Goal: Information Seeking & Learning: Learn about a topic

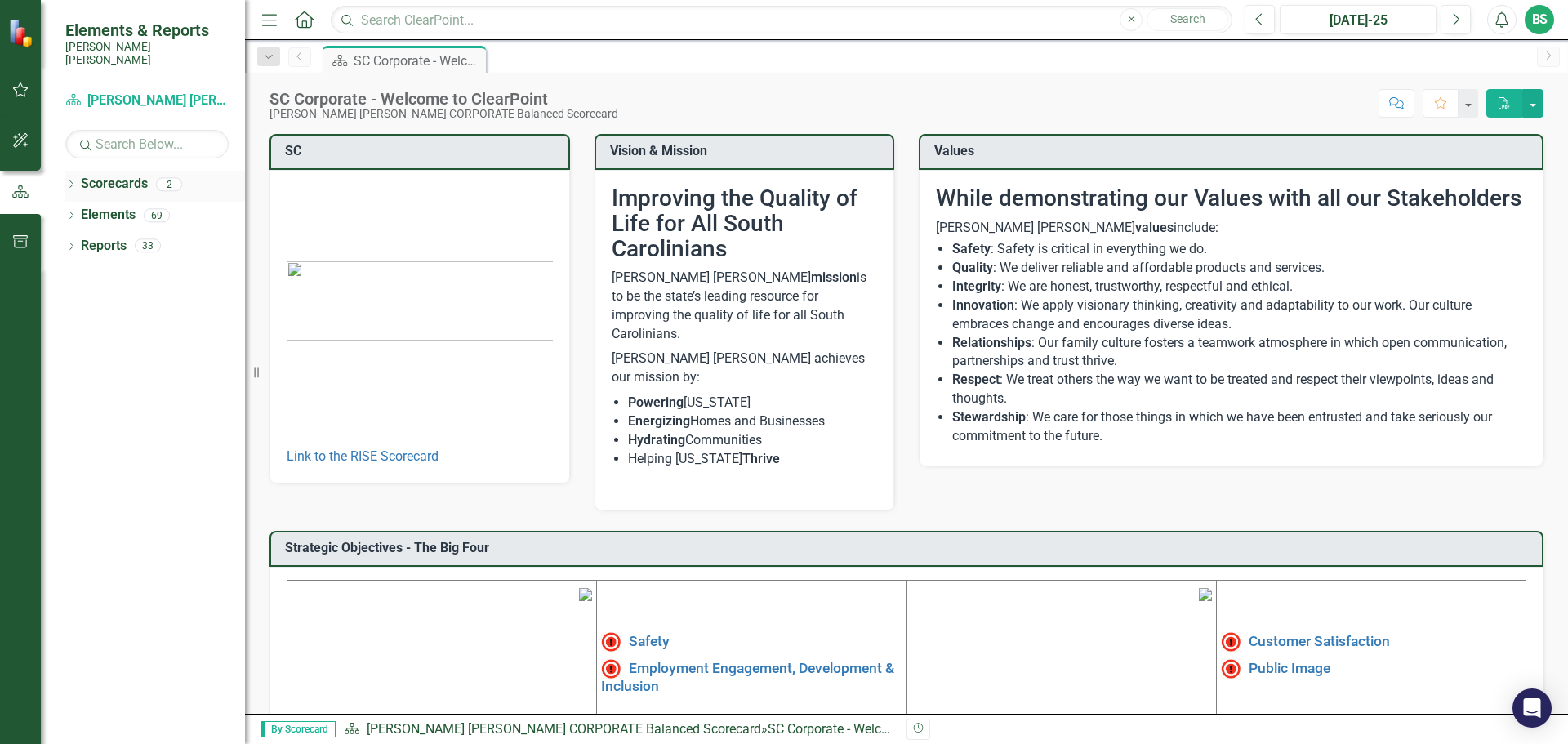
click at [68, 181] on icon "Dropdown" at bounding box center [71, 185] width 12 height 9
click at [152, 210] on link "[PERSON_NAME] [PERSON_NAME] CORPORATE Balanced Scorecard" at bounding box center [168, 214] width 155 height 18
click at [172, 238] on link "RISE: [PERSON_NAME] [PERSON_NAME] Recognizing Innovation, Safety and Excellence" at bounding box center [168, 245] width 155 height 18
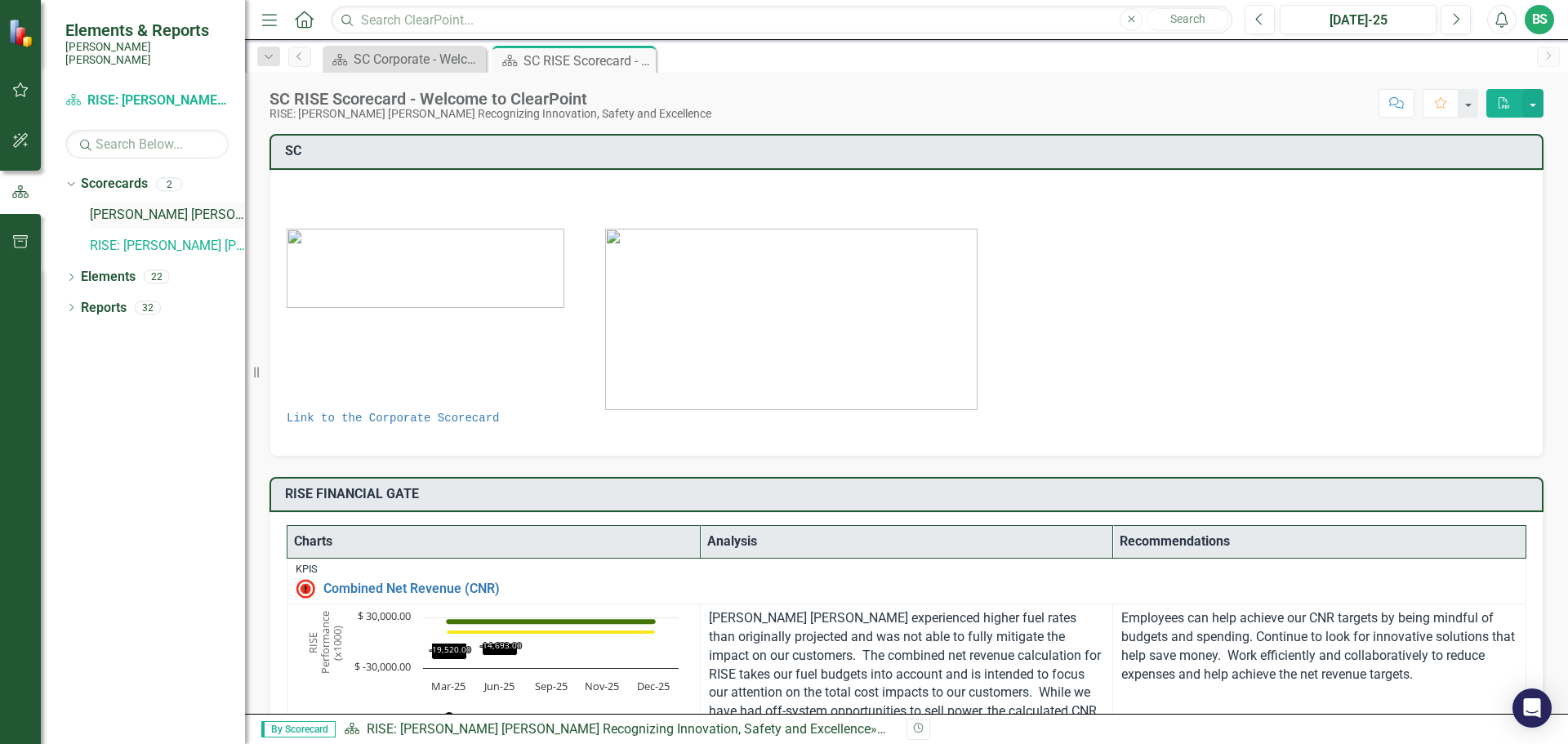
click at [158, 207] on link "[PERSON_NAME] [PERSON_NAME] CORPORATE Balanced Scorecard" at bounding box center [168, 214] width 155 height 18
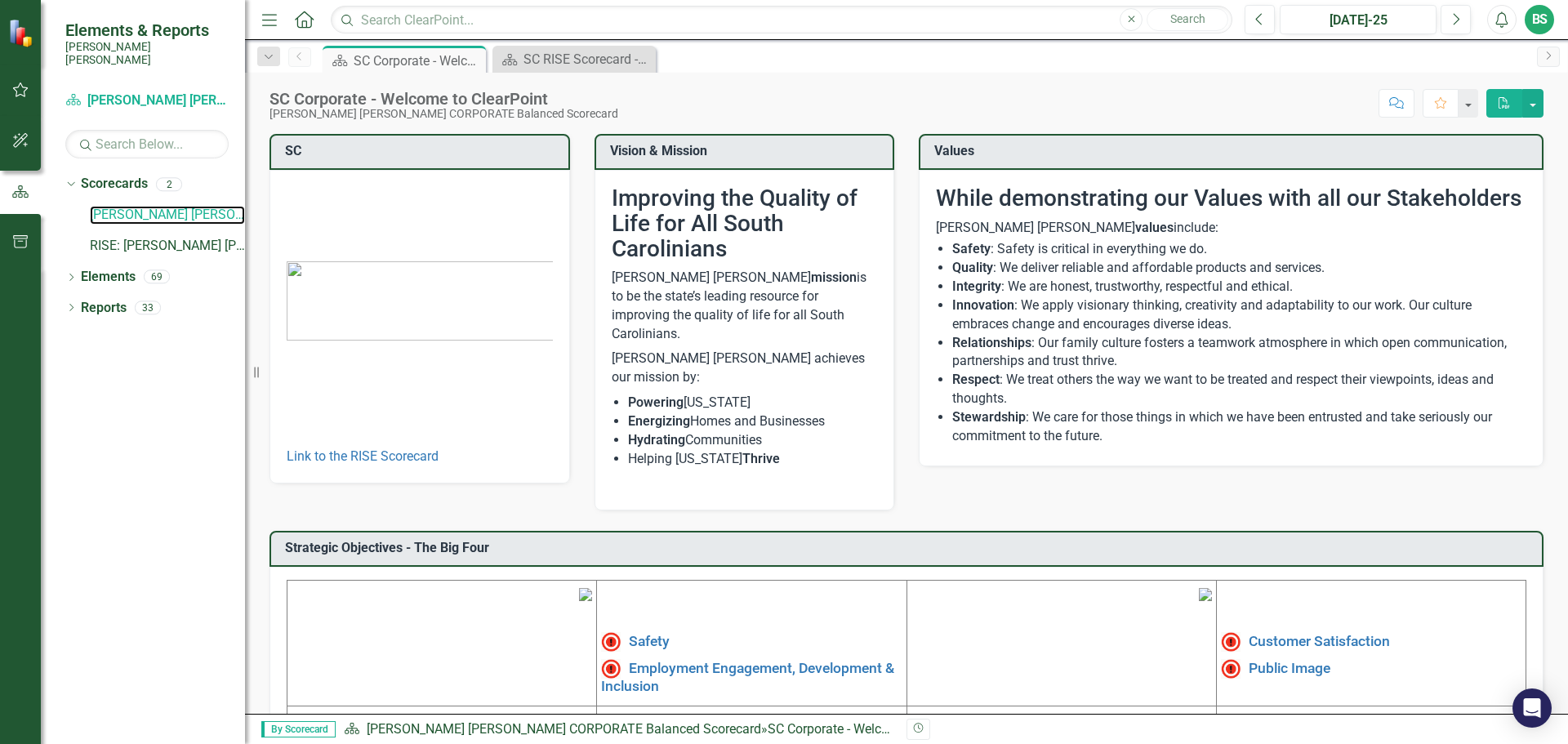
scroll to position [272, 0]
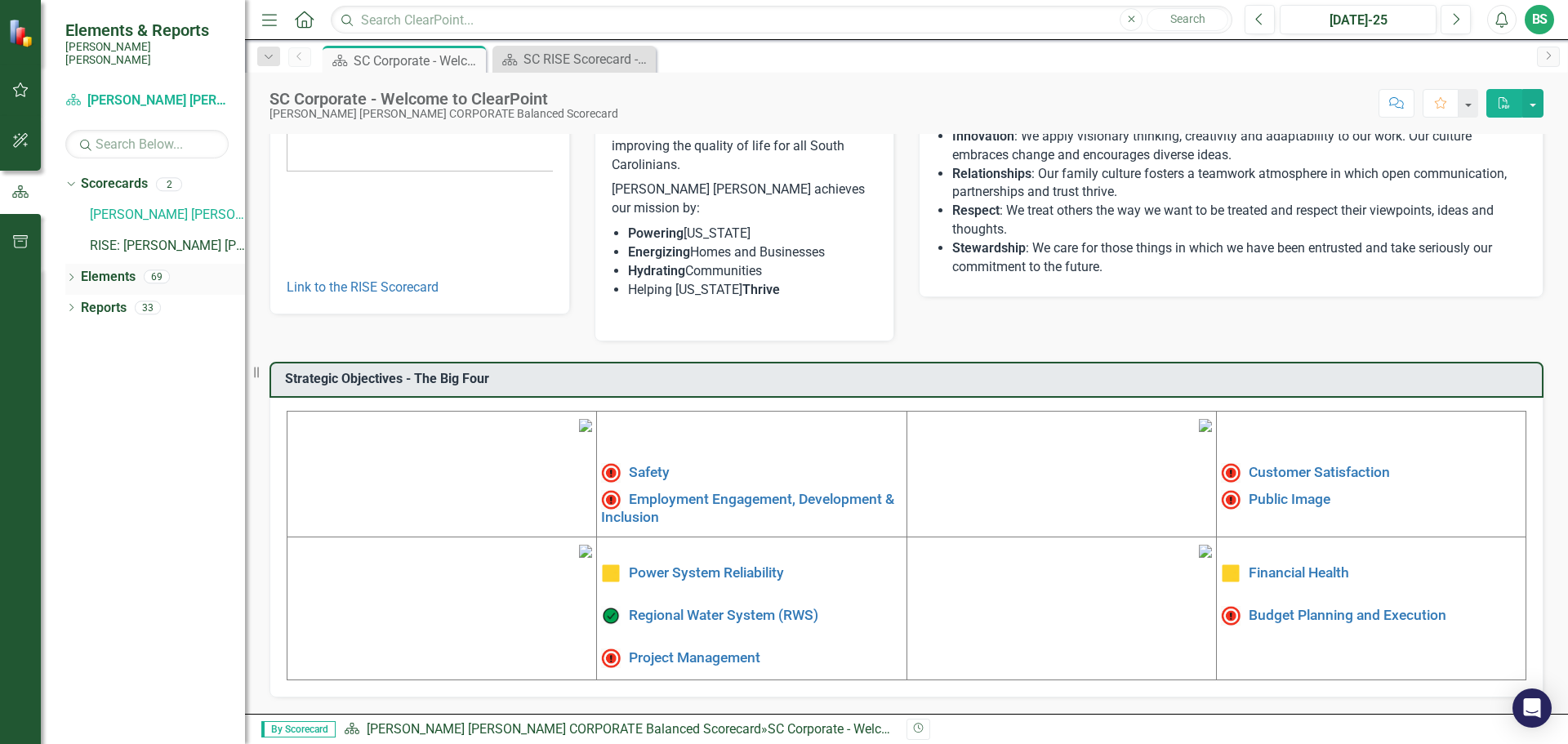
click at [77, 264] on div "Dropdown Elements 69" at bounding box center [154, 279] width 179 height 31
click at [70, 274] on icon "Dropdown" at bounding box center [71, 278] width 12 height 9
click at [171, 205] on link "[PERSON_NAME] [PERSON_NAME] CORPORATE Balanced Scorecard" at bounding box center [168, 214] width 155 height 18
click at [119, 207] on link "[PERSON_NAME] [PERSON_NAME] CORPORATE Balanced Scorecard" at bounding box center [168, 214] width 155 height 18
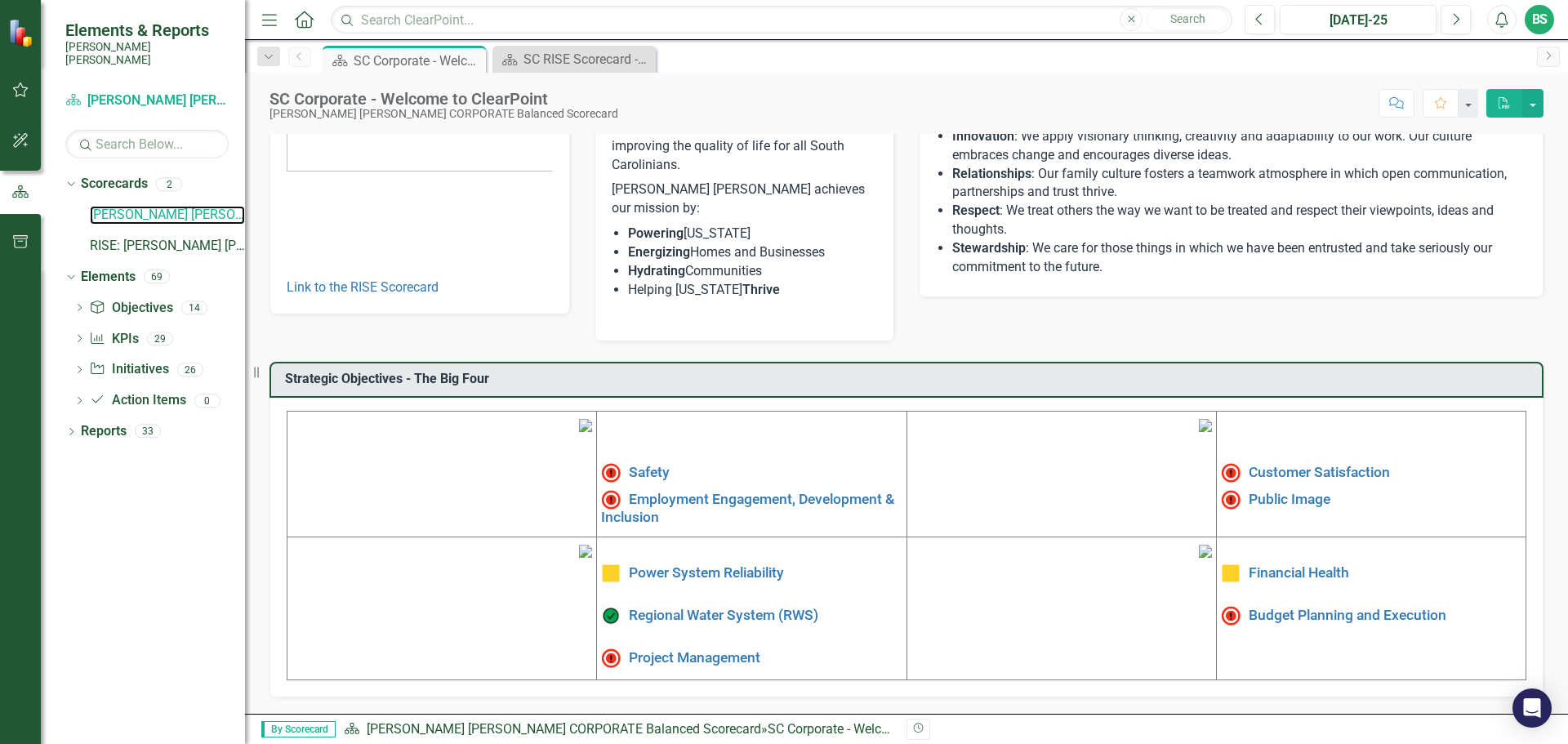
scroll to position [0, 0]
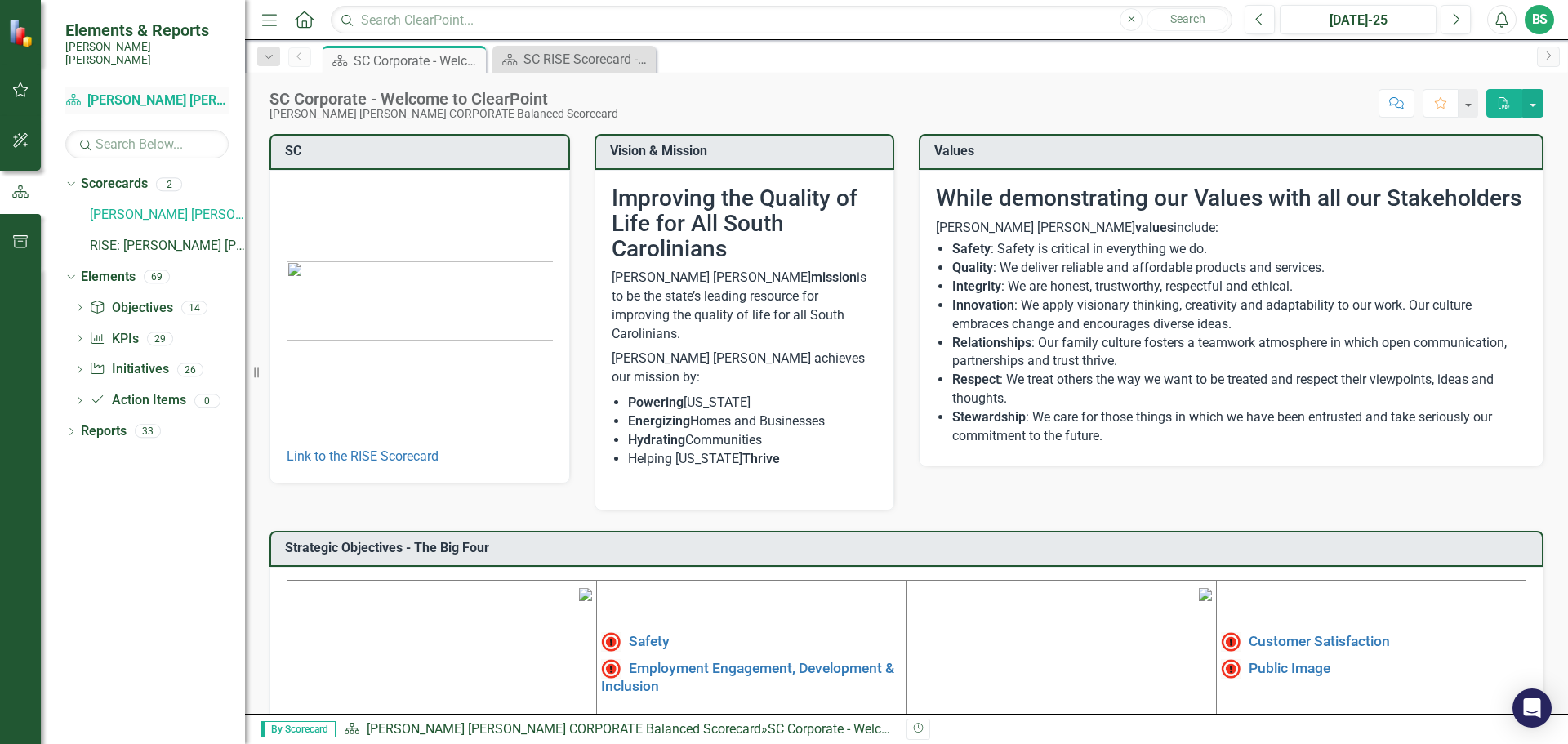
click at [129, 91] on link "Scorecard Santee [PERSON_NAME] CORPORATE Balanced Scorecard" at bounding box center [146, 100] width 164 height 18
click at [17, 30] on img at bounding box center [21, 32] width 28 height 28
click at [148, 91] on link "Scorecard Santee [PERSON_NAME] CORPORATE Balanced Scorecard" at bounding box center [146, 100] width 164 height 18
click at [75, 428] on icon "Dropdown" at bounding box center [71, 432] width 12 height 9
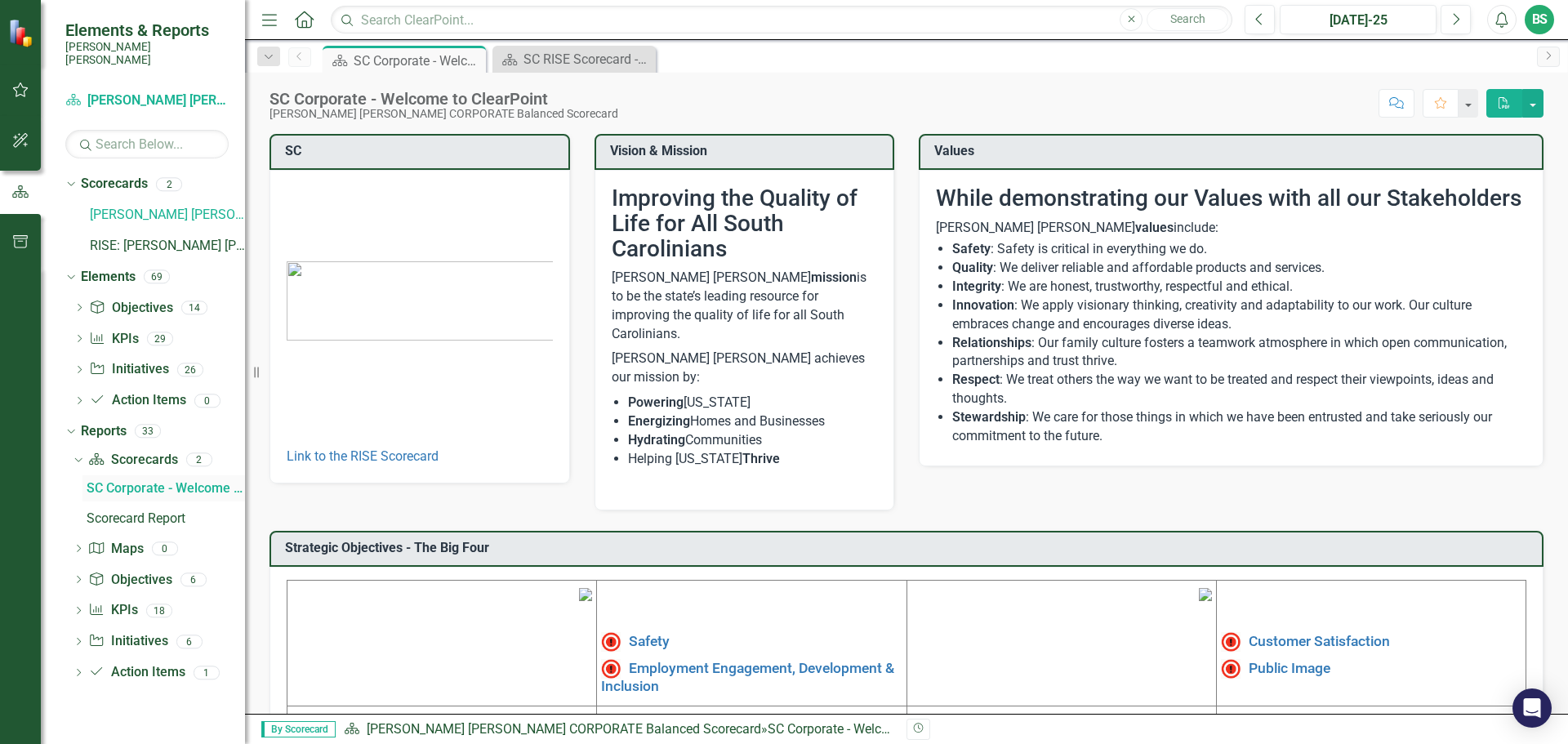
click at [124, 480] on div "SC Corporate - Welcome to ClearPoint" at bounding box center [165, 487] width 158 height 15
click at [86, 298] on div "Dropdown Objective Objectives 14" at bounding box center [159, 310] width 172 height 31
click at [148, 236] on link "RISE: [PERSON_NAME] [PERSON_NAME] Recognizing Innovation, Safety and Excellence" at bounding box center [168, 245] width 155 height 18
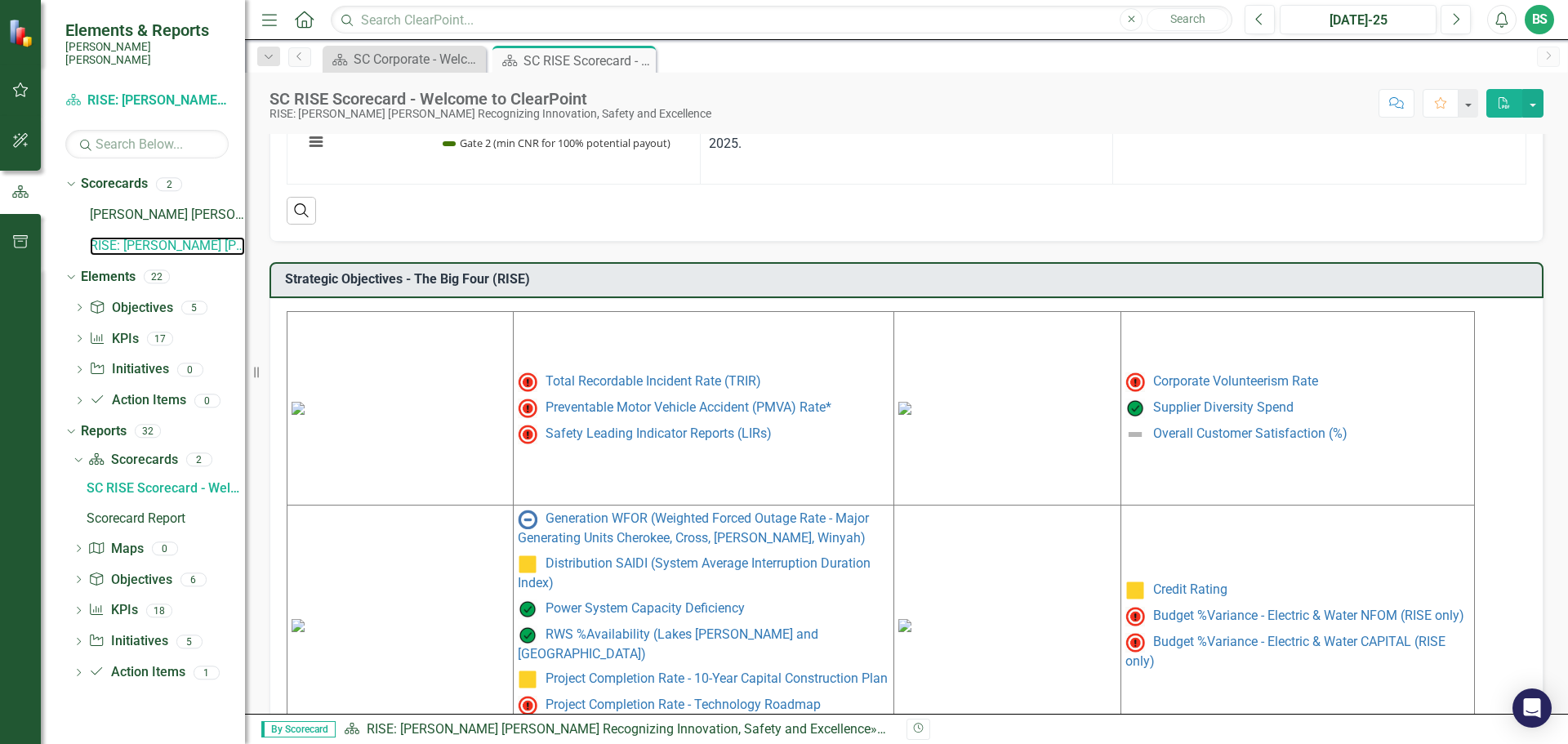
scroll to position [666, 0]
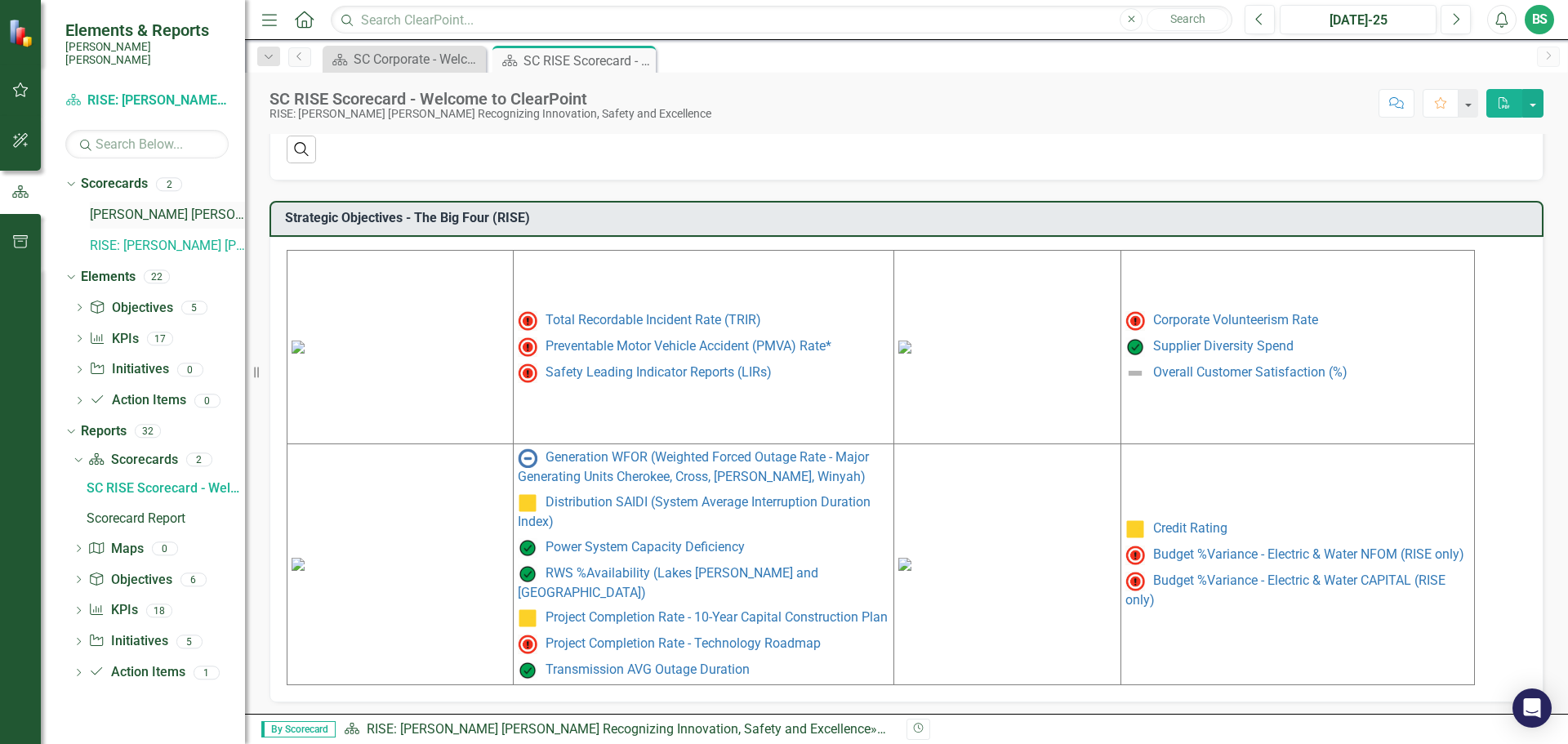
click at [186, 205] on link "[PERSON_NAME] [PERSON_NAME] CORPORATE Balanced Scorecard" at bounding box center [168, 214] width 155 height 18
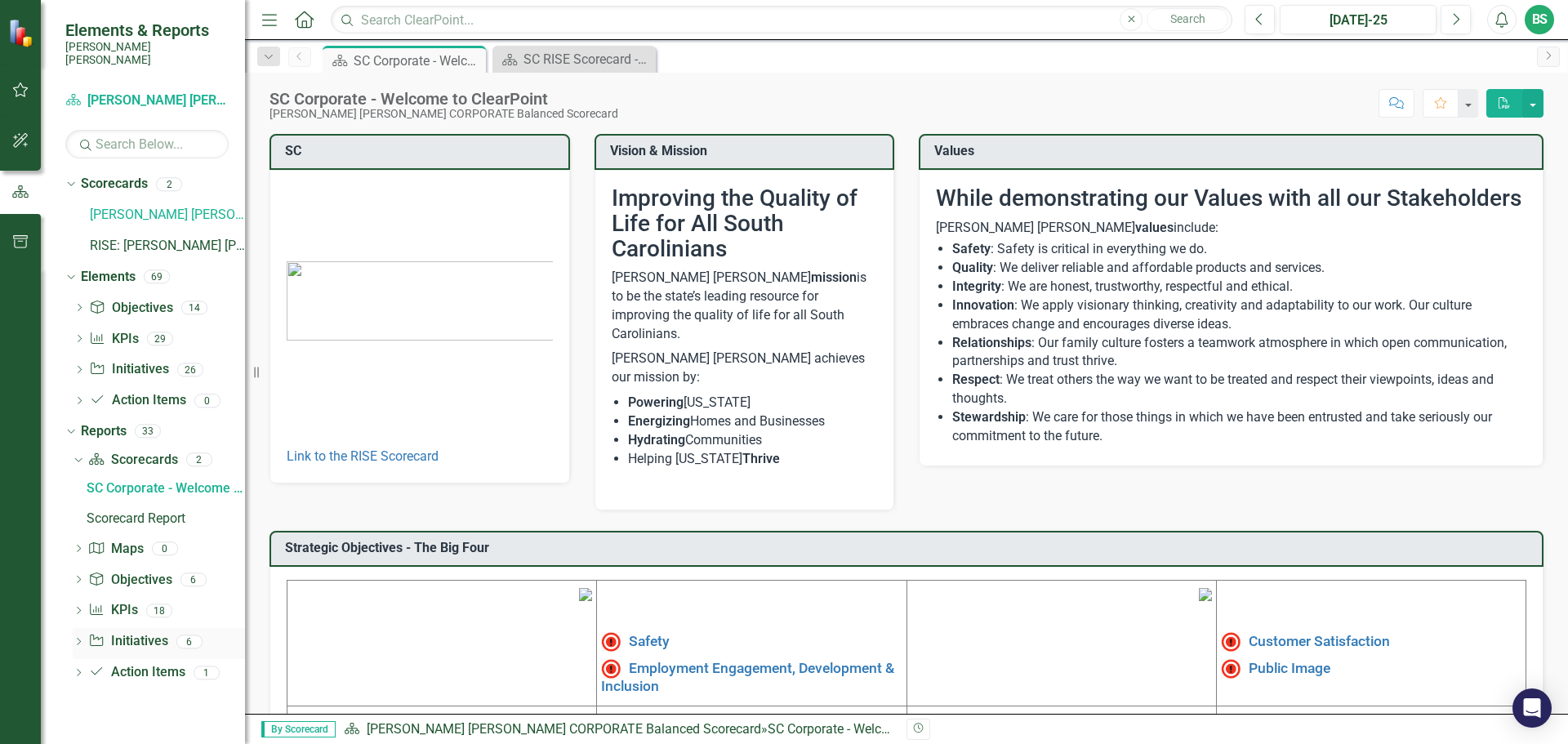
click at [77, 638] on icon "Dropdown" at bounding box center [78, 642] width 12 height 9
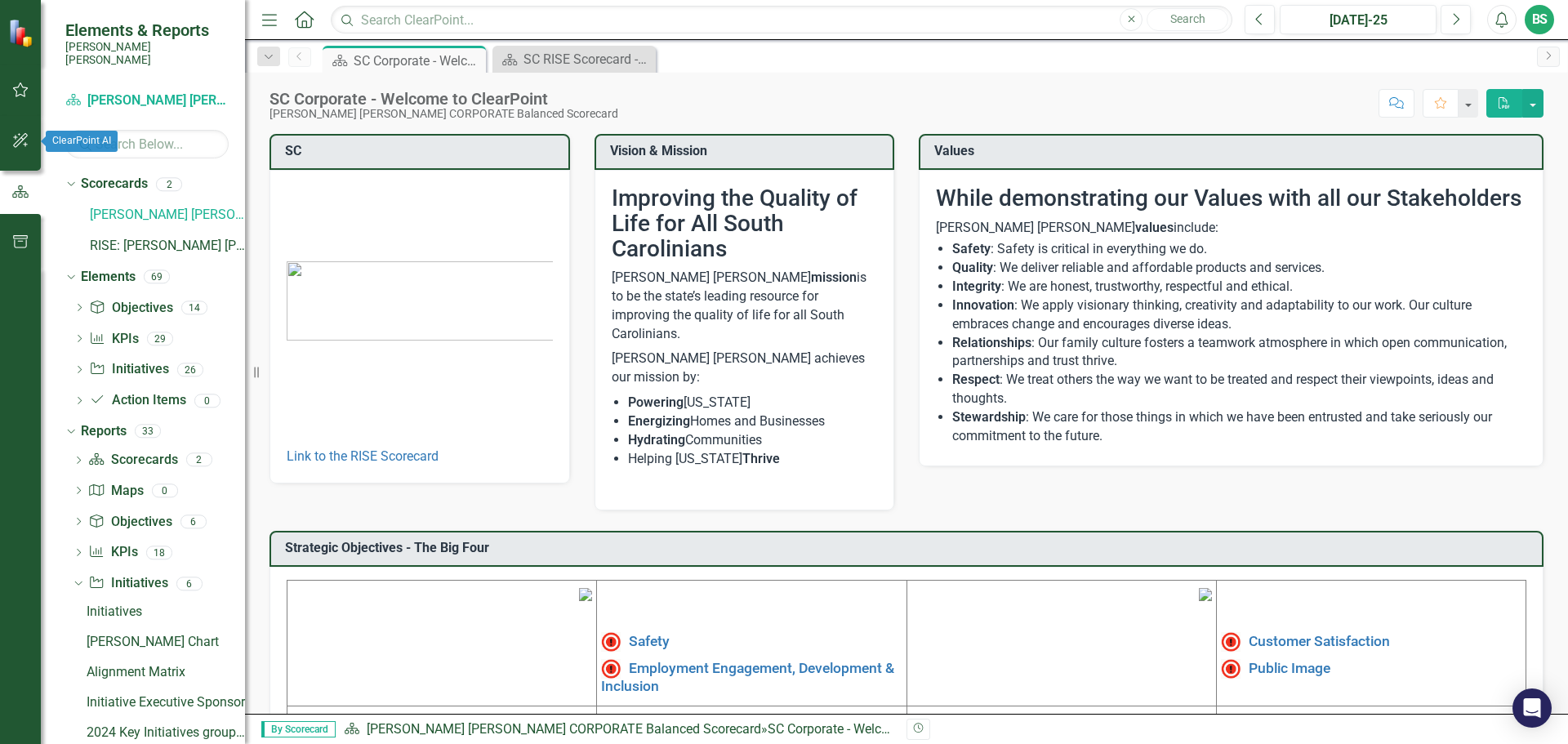
click at [17, 138] on icon "button" at bounding box center [21, 140] width 17 height 13
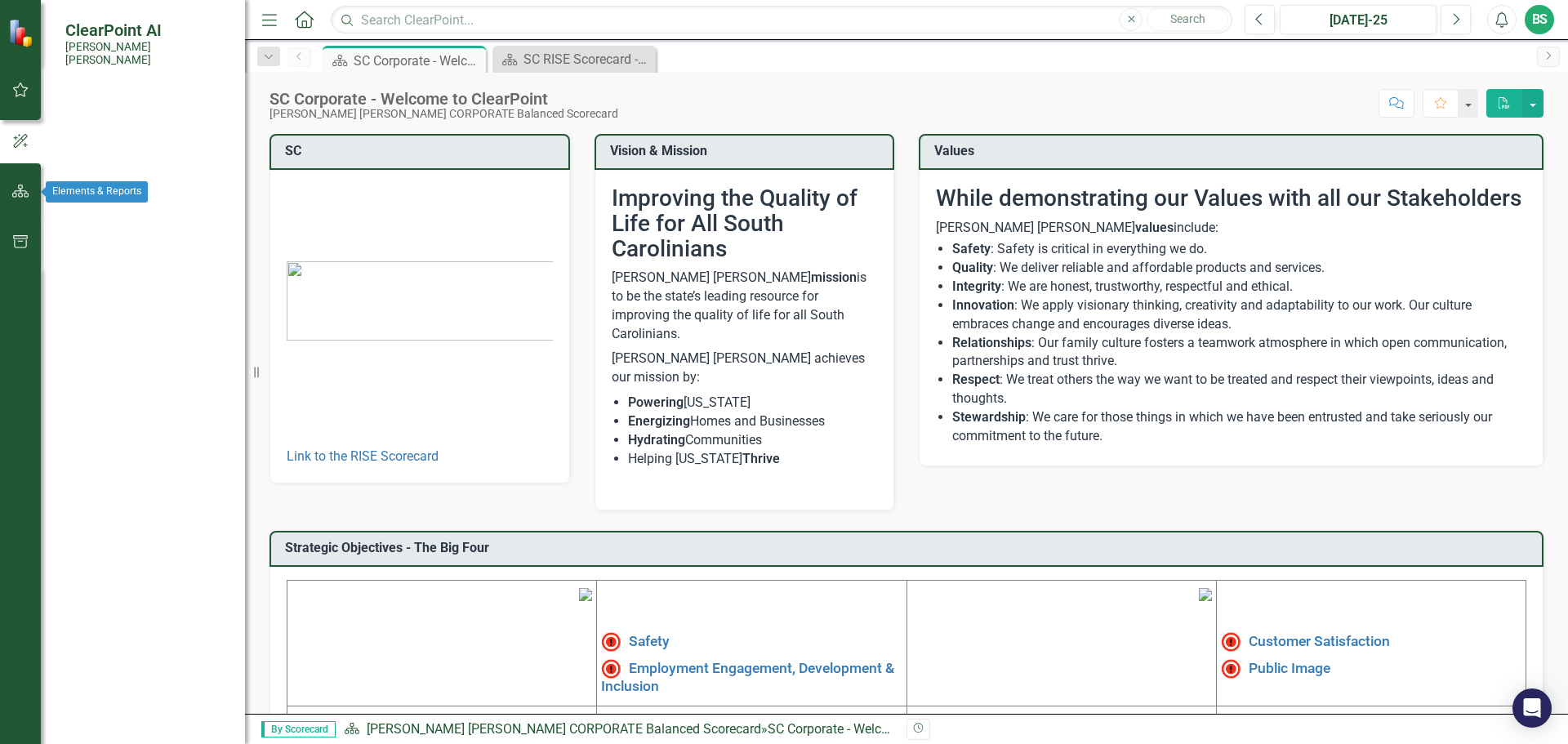
click at [14, 189] on icon "button" at bounding box center [21, 190] width 17 height 13
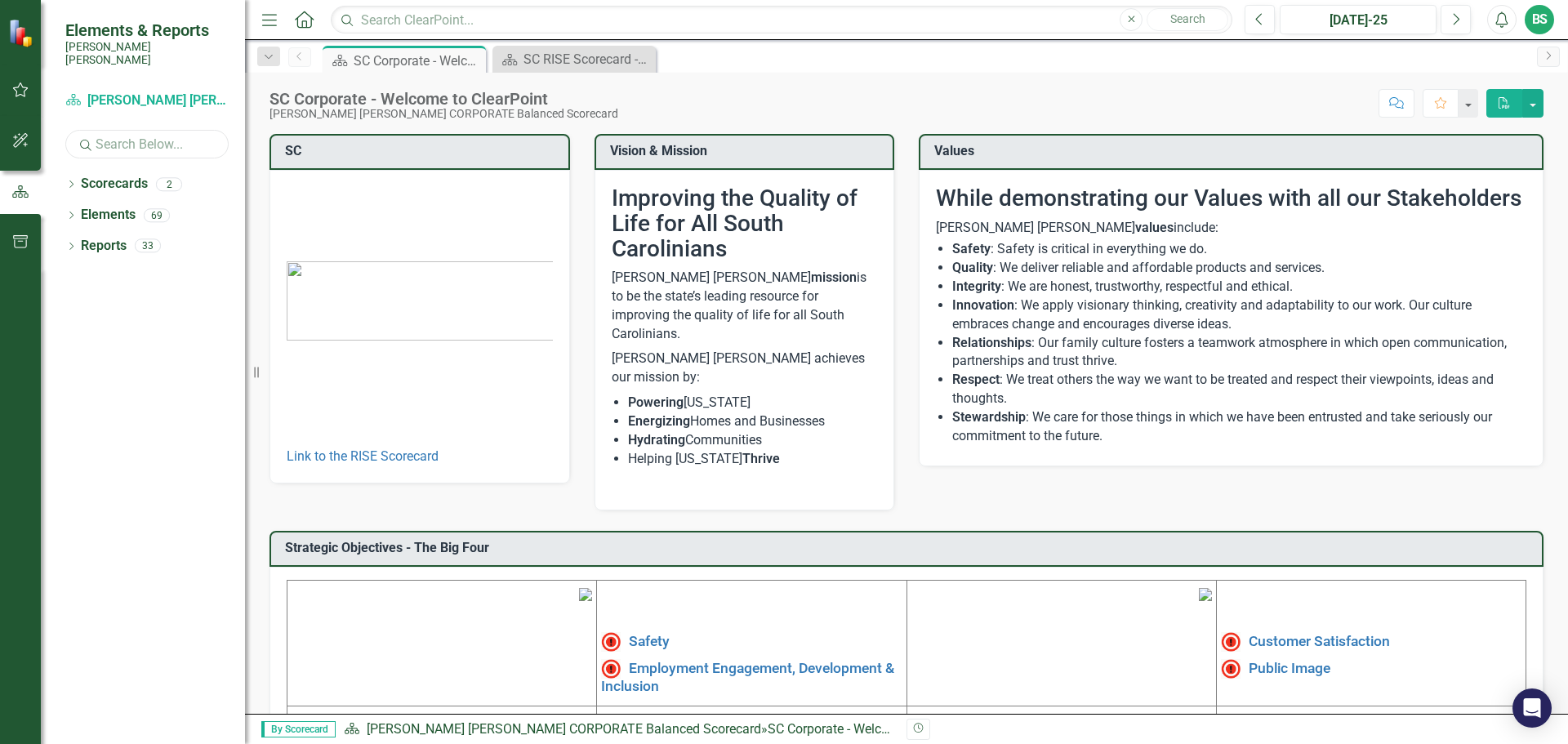
click at [144, 133] on input "text" at bounding box center [146, 143] width 164 height 28
type input "finance"
click at [76, 181] on icon "Dropdown" at bounding box center [71, 185] width 12 height 9
drag, startPoint x: 153, startPoint y: 138, endPoint x: 0, endPoint y: 139, distance: 153.0
click at [0, 139] on div "Elements & Reports [PERSON_NAME] [PERSON_NAME] Scorecard [PERSON_NAME] [PERSON_…" at bounding box center [122, 372] width 245 height 744
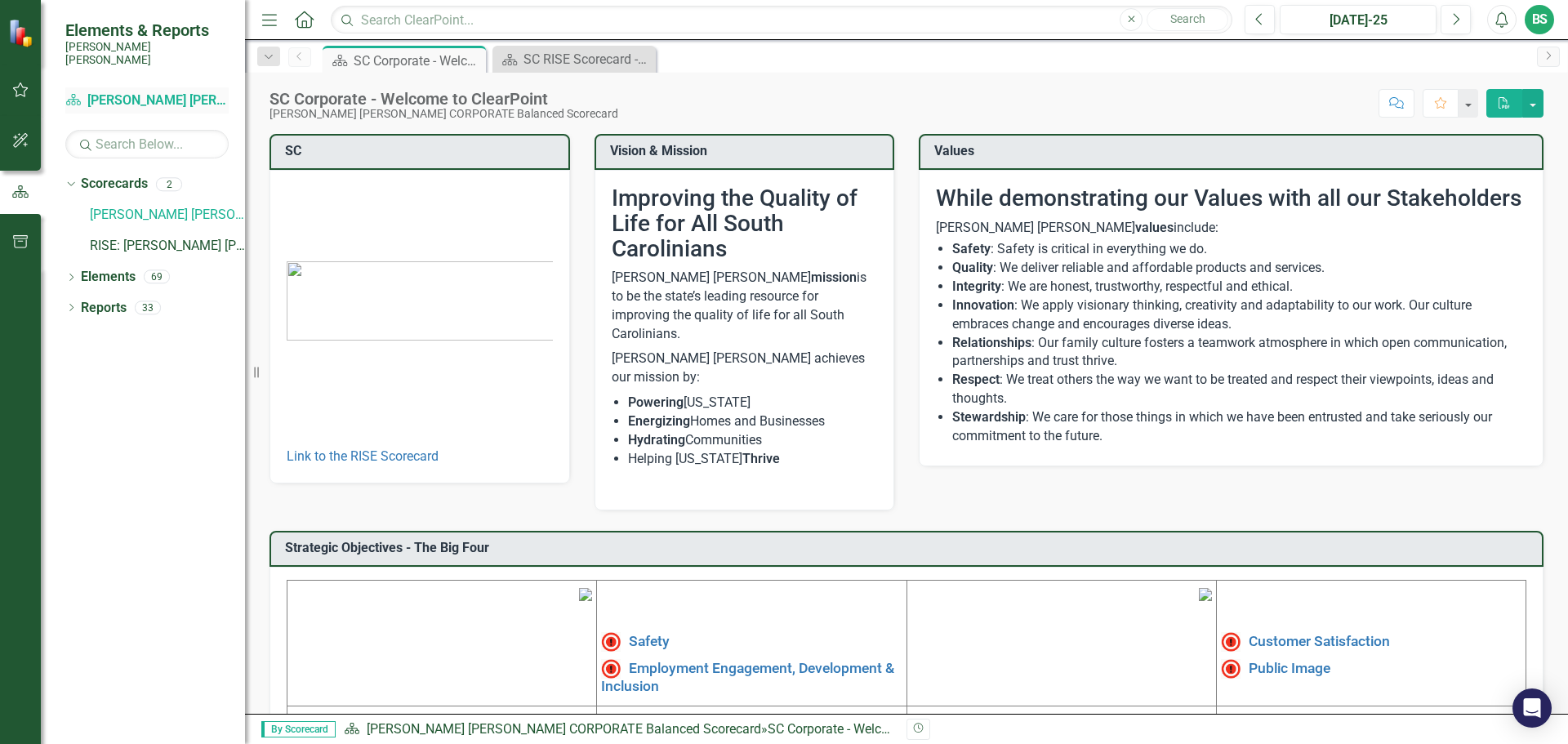
click at [70, 93] on icon "Scorecard" at bounding box center [73, 99] width 16 height 13
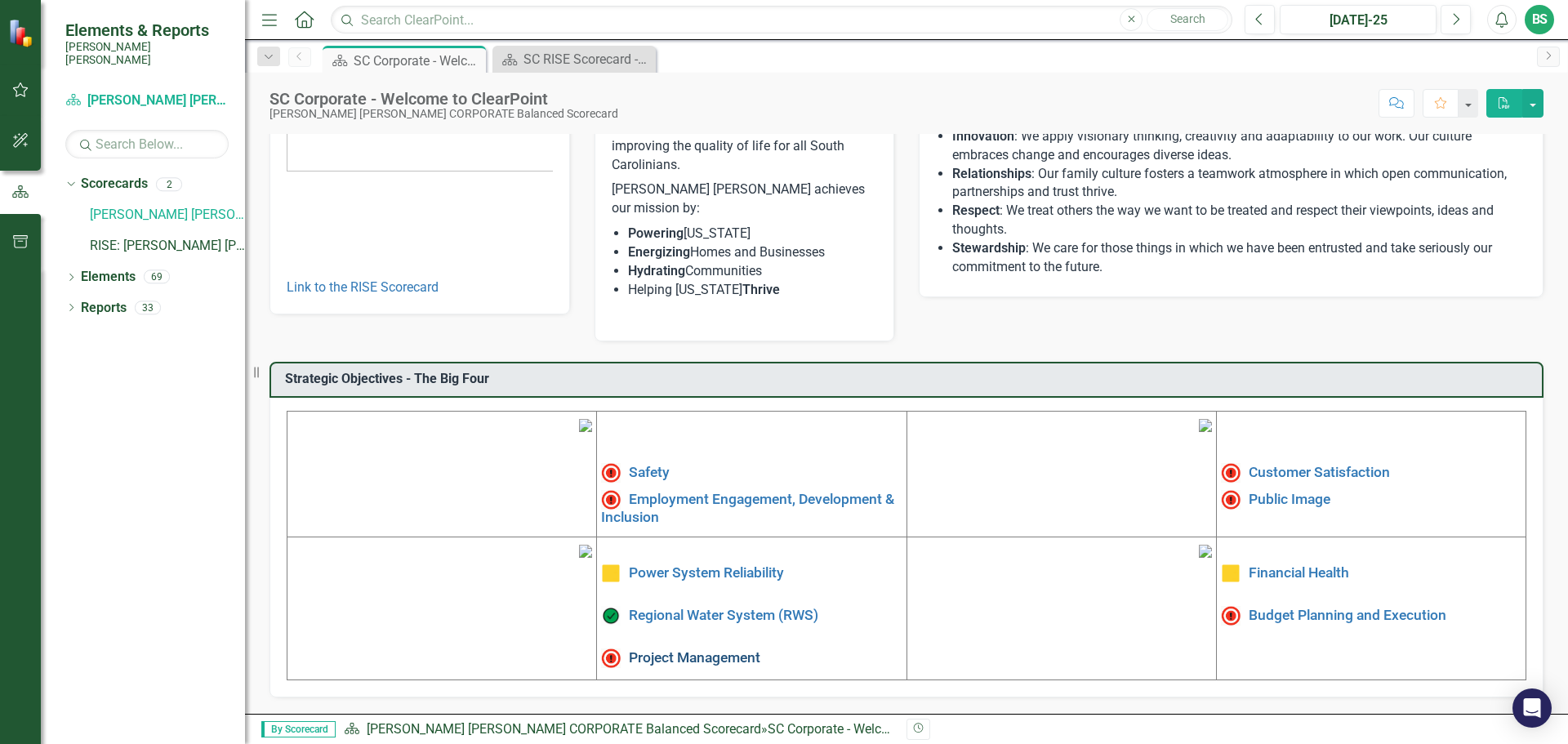
click at [705, 649] on link "Project Management" at bounding box center [695, 657] width 132 height 16
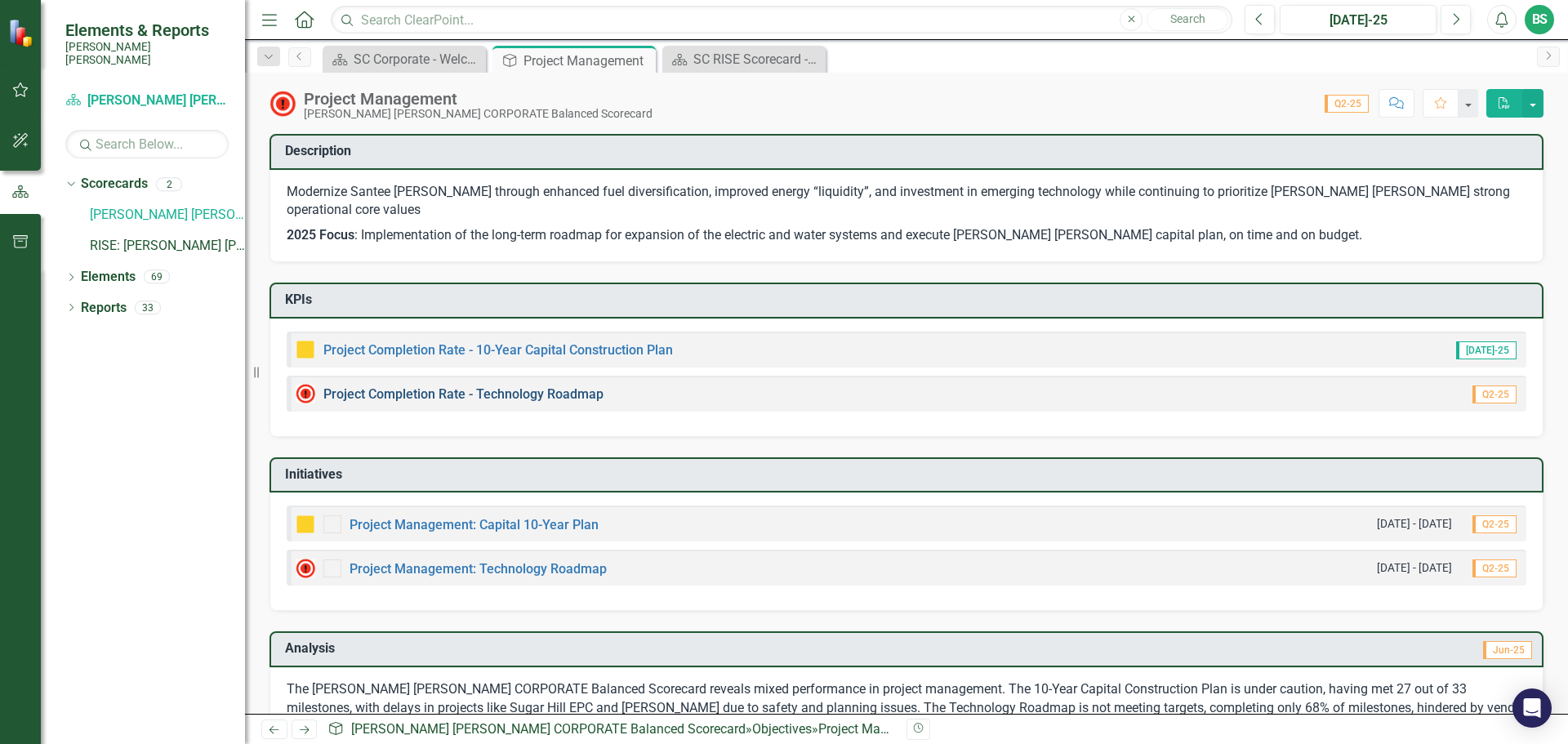
click at [502, 387] on link "Project Completion Rate - Technology Roadmap" at bounding box center [463, 394] width 280 height 16
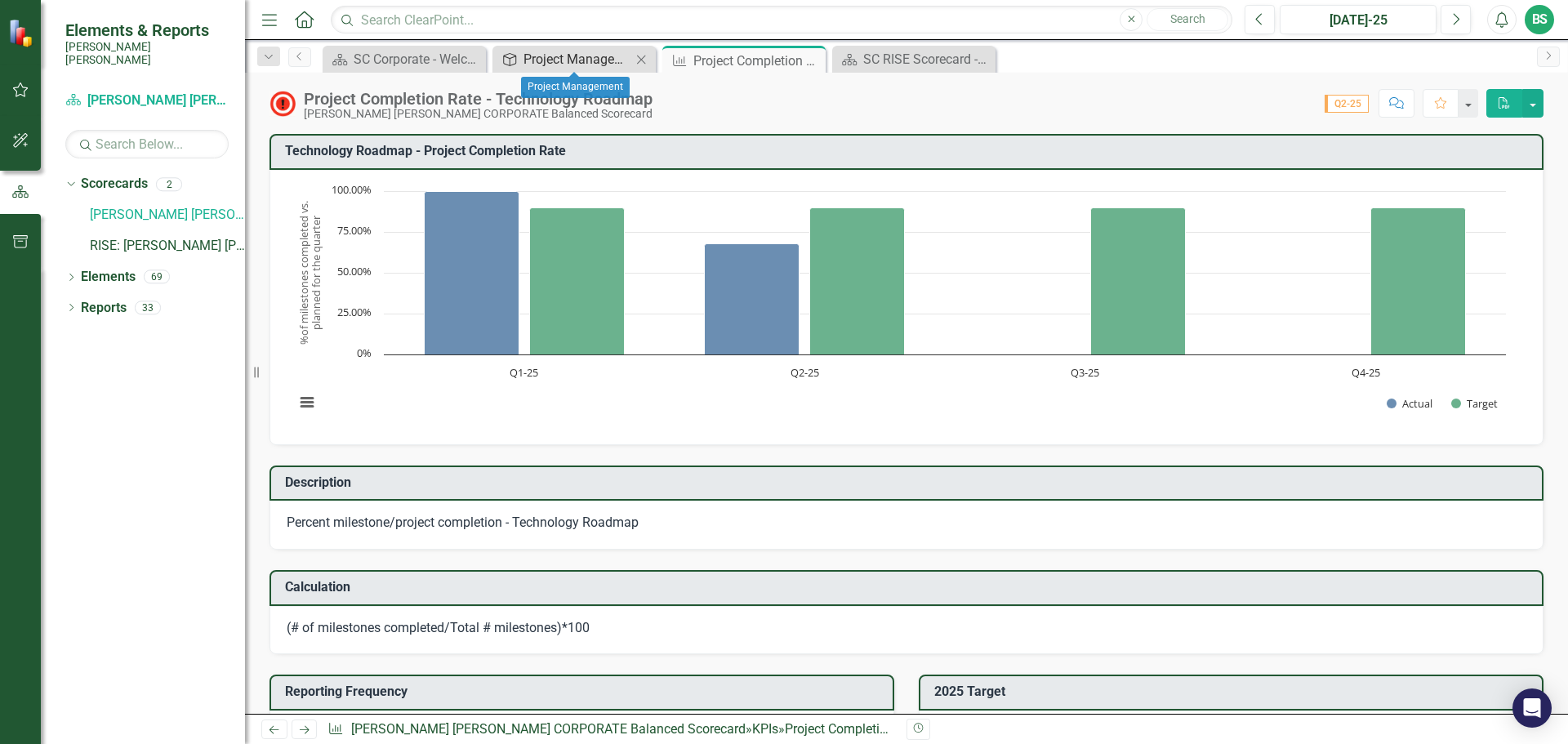
click at [536, 65] on div "Project Management" at bounding box center [577, 59] width 108 height 20
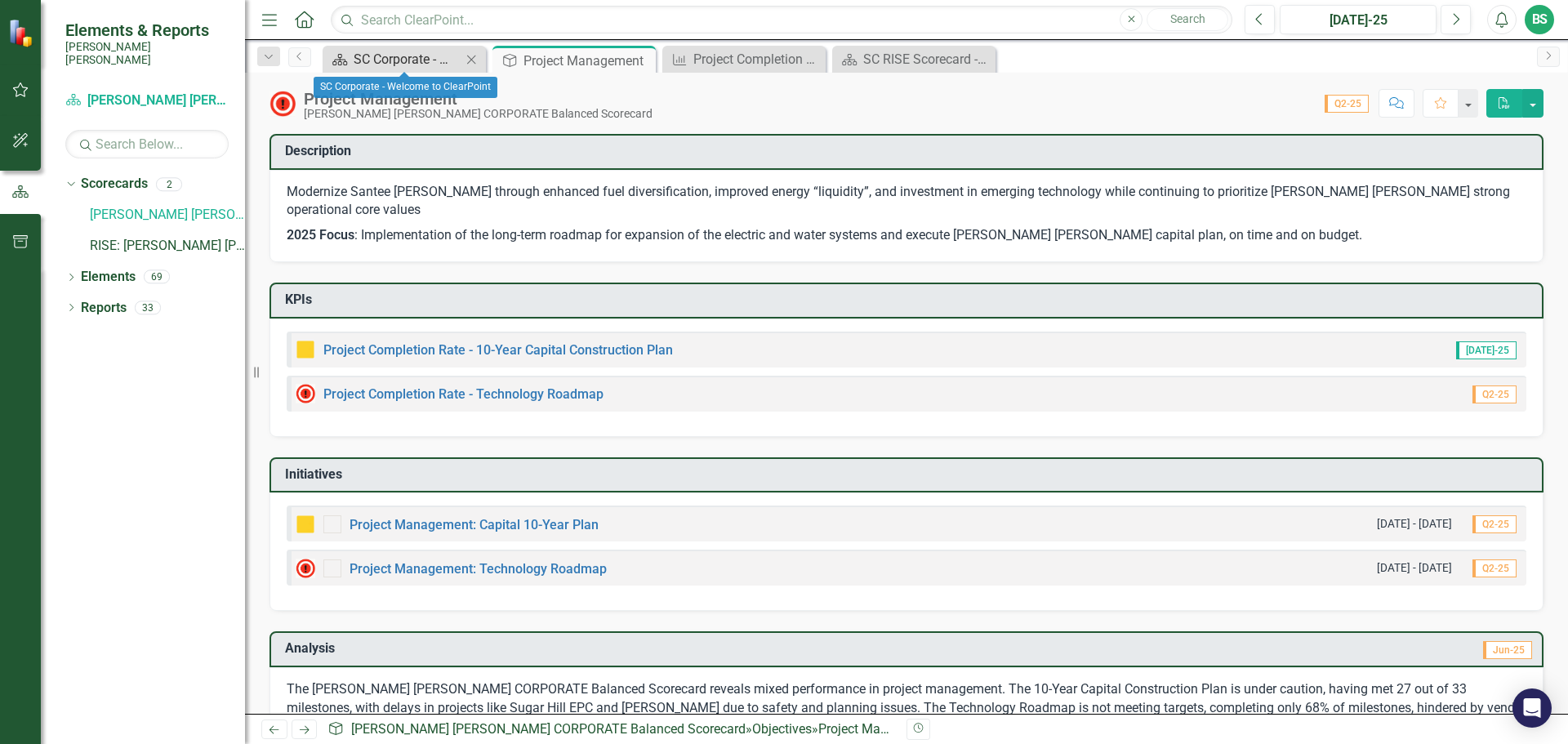
click at [431, 57] on div "SC Corporate - Welcome to ClearPoint" at bounding box center [407, 59] width 108 height 20
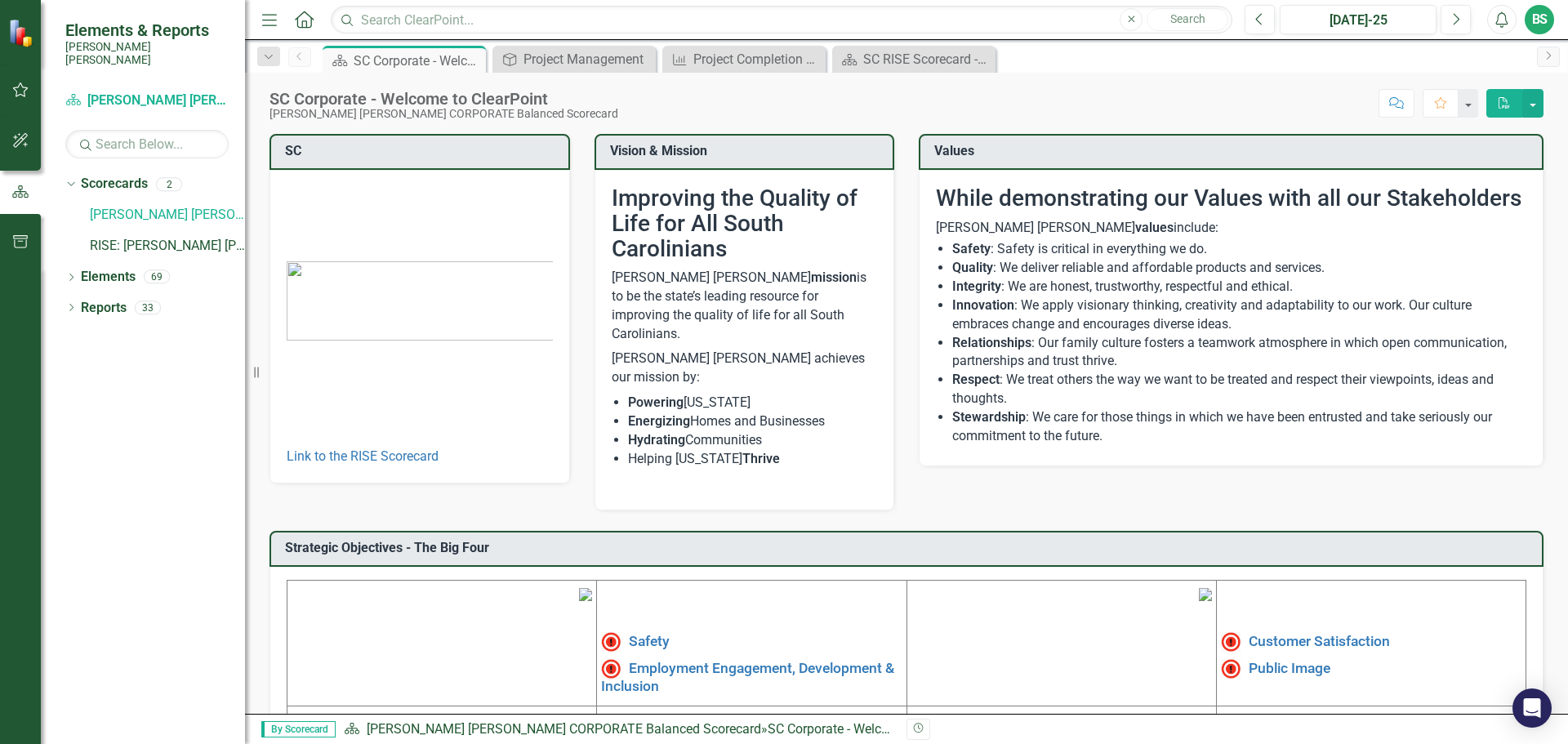
scroll to position [272, 0]
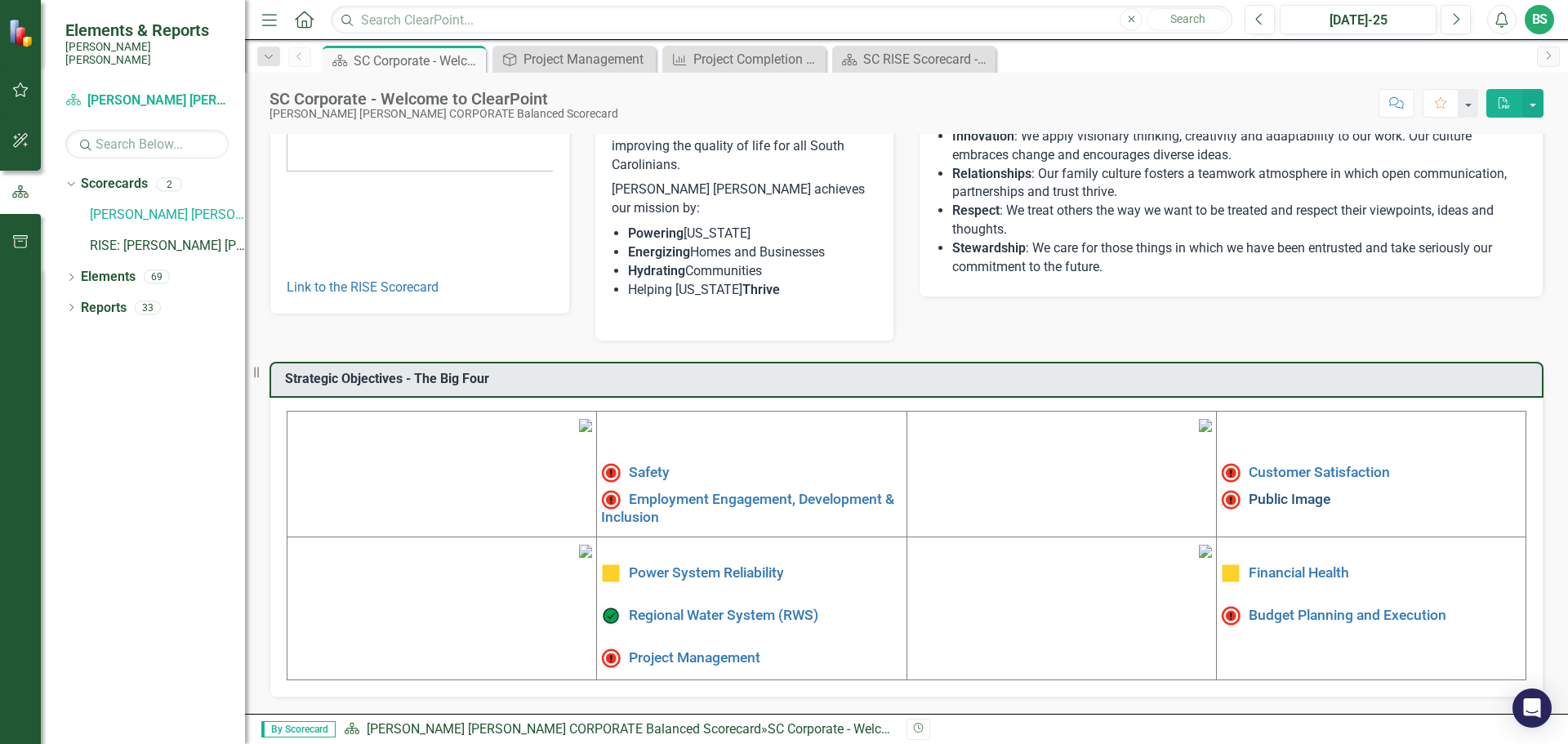
click at [1282, 490] on link "Public Image" at bounding box center [1290, 498] width 81 height 16
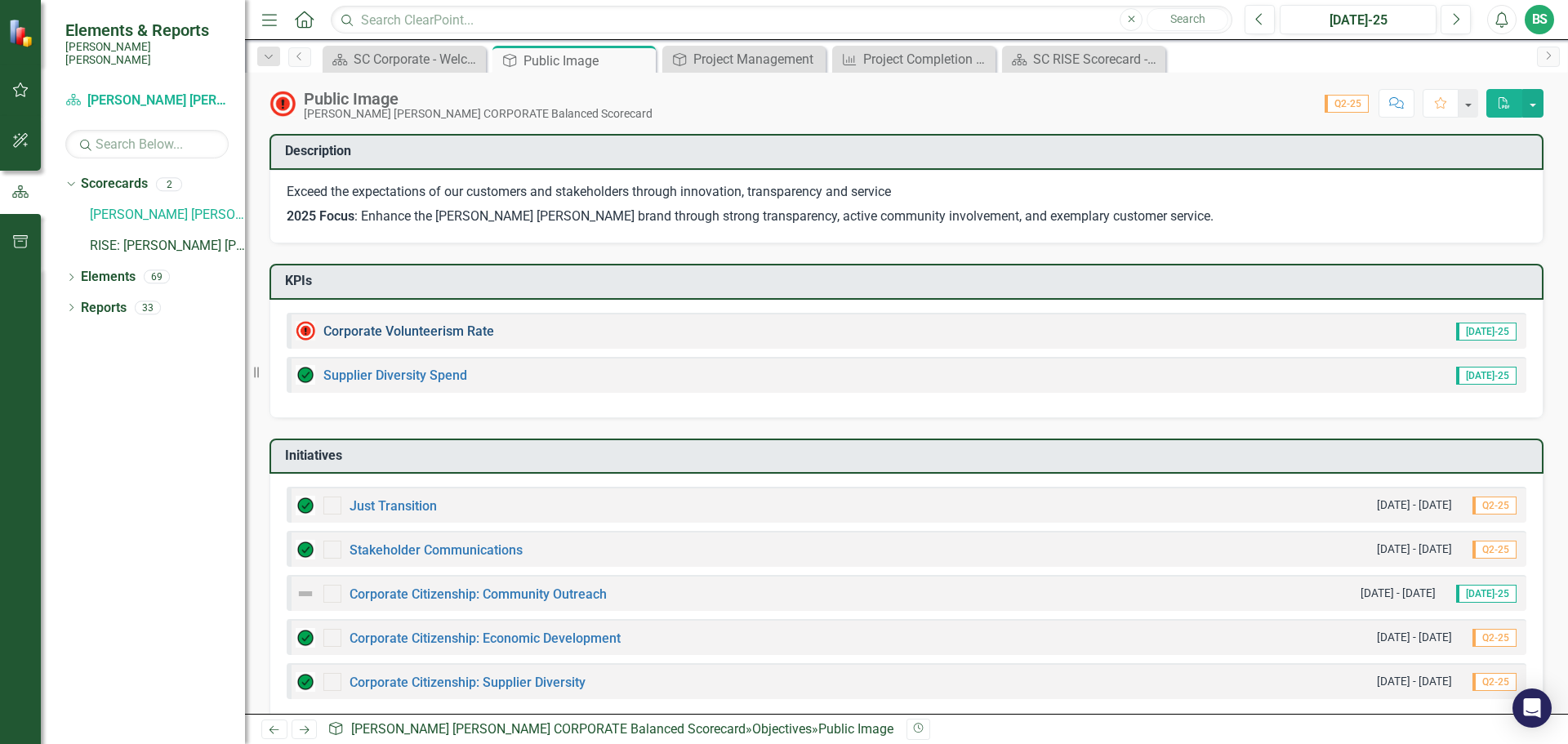
click at [368, 331] on link "Corporate Volunteerism Rate" at bounding box center [409, 331] width 171 height 16
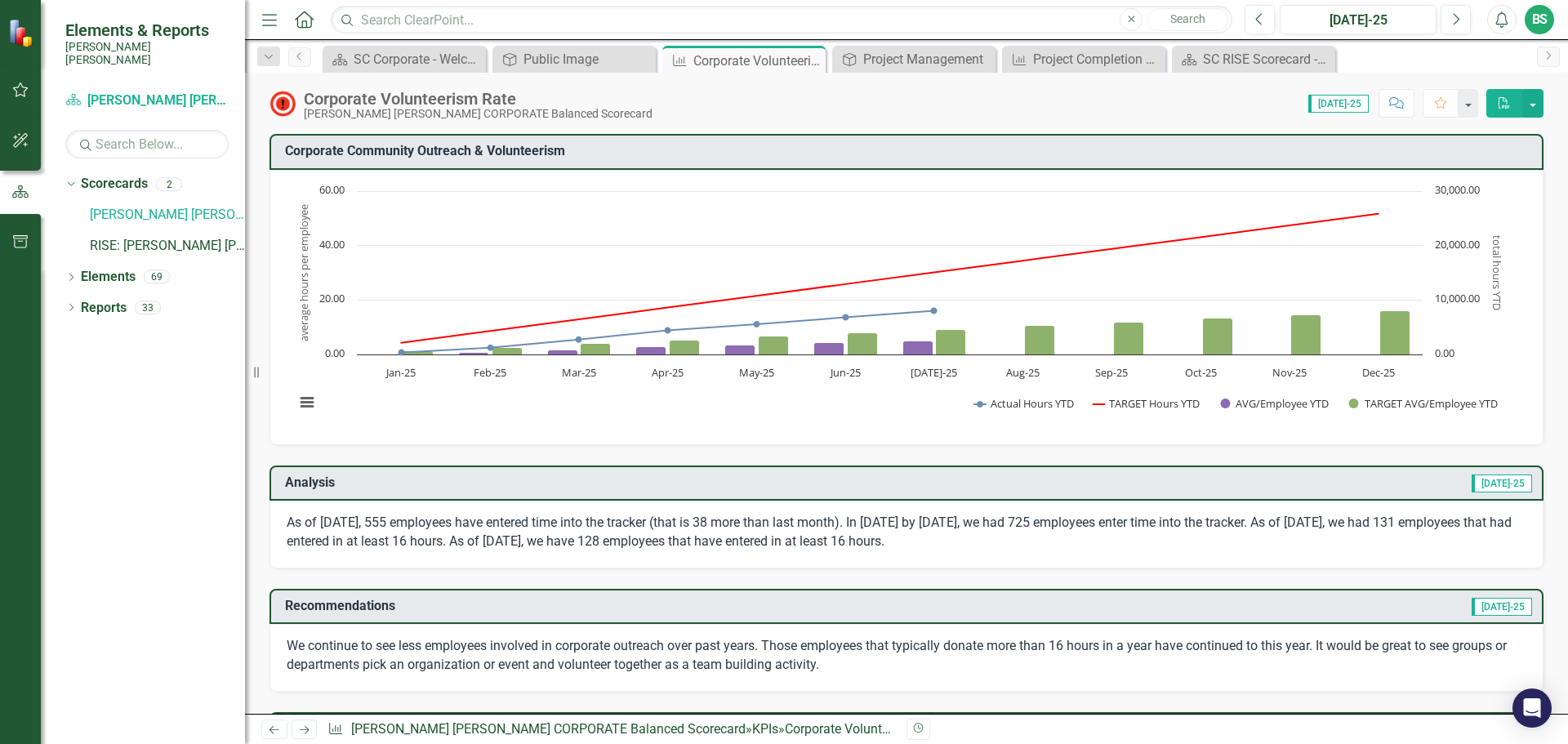
click at [25, 33] on img at bounding box center [21, 32] width 28 height 28
